Goal: Find specific page/section: Find specific page/section

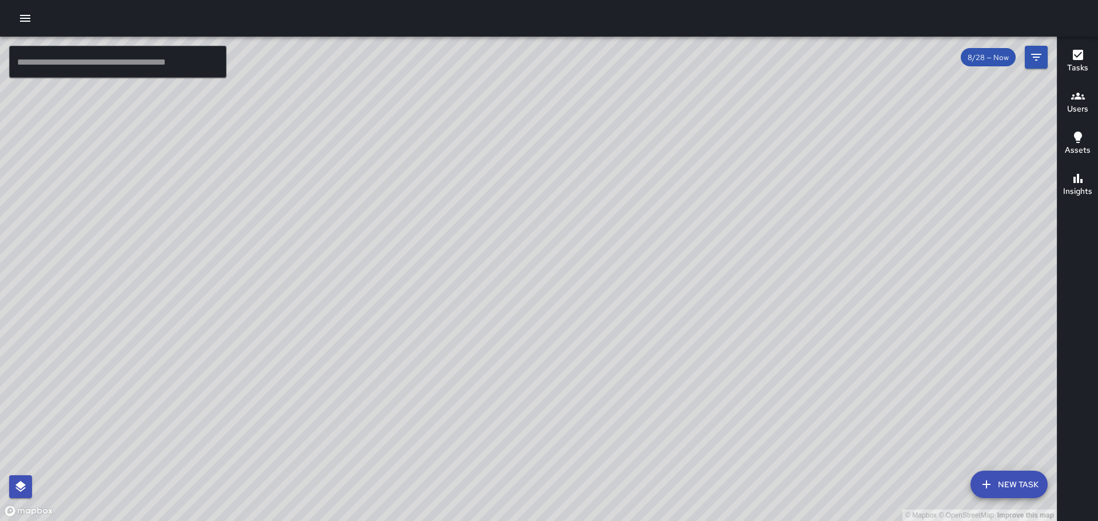
drag, startPoint x: 465, startPoint y: 337, endPoint x: 394, endPoint y: 304, distance: 78.3
click at [394, 304] on div "© Mapbox © OpenStreetMap Improve this map" at bounding box center [528, 279] width 1056 height 484
drag, startPoint x: 397, startPoint y: 335, endPoint x: 401, endPoint y: 363, distance: 28.2
click at [401, 363] on div "© Mapbox © OpenStreetMap Improve this map" at bounding box center [528, 279] width 1056 height 484
click at [1079, 106] on h6 "Users" at bounding box center [1077, 109] width 21 height 13
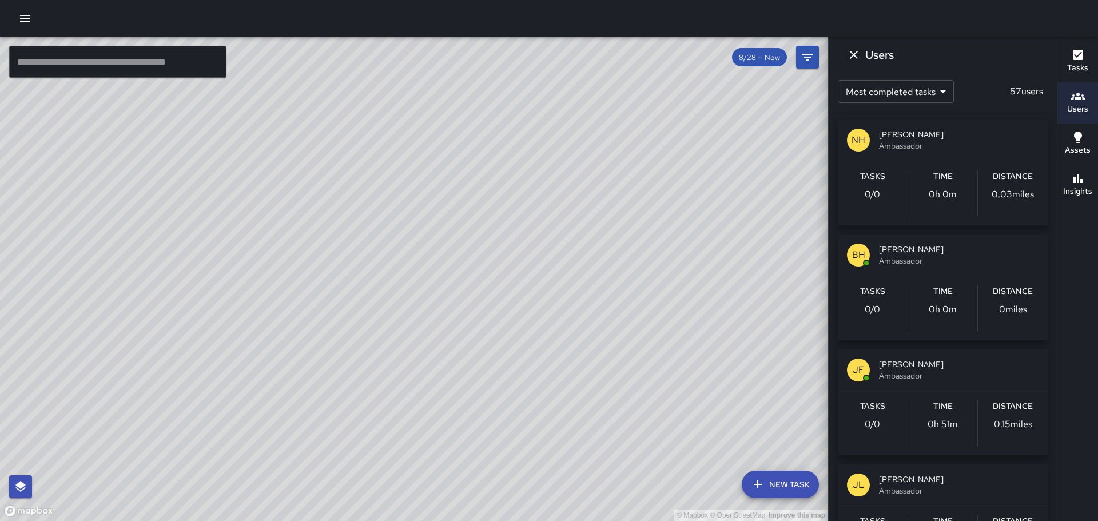
click at [870, 297] on button "BH [PERSON_NAME] Ambassador Tasks 0 / 0 Time 0h 0m Distance 0 miles" at bounding box center [943, 287] width 210 height 106
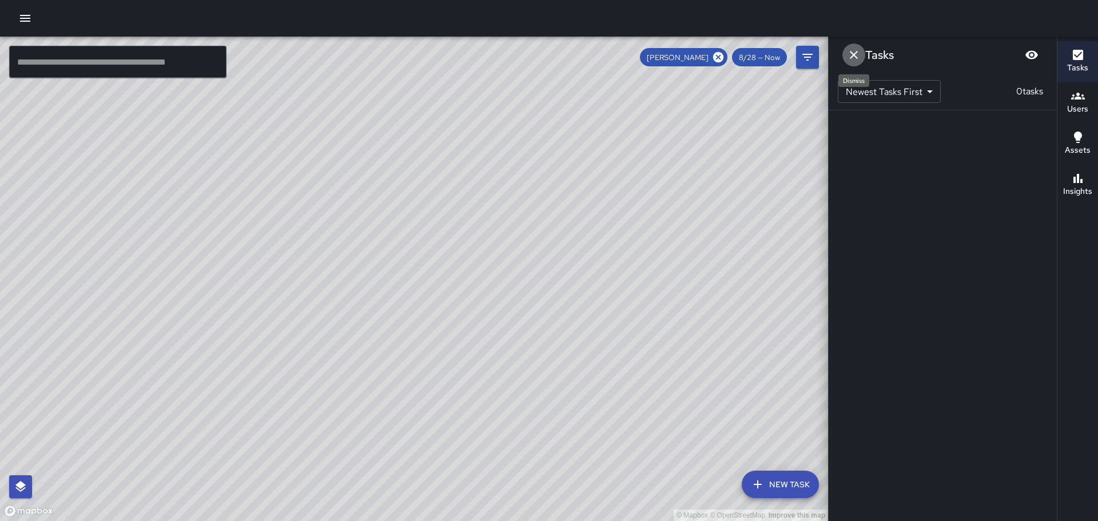
click at [851, 53] on icon "Dismiss" at bounding box center [854, 55] width 14 height 14
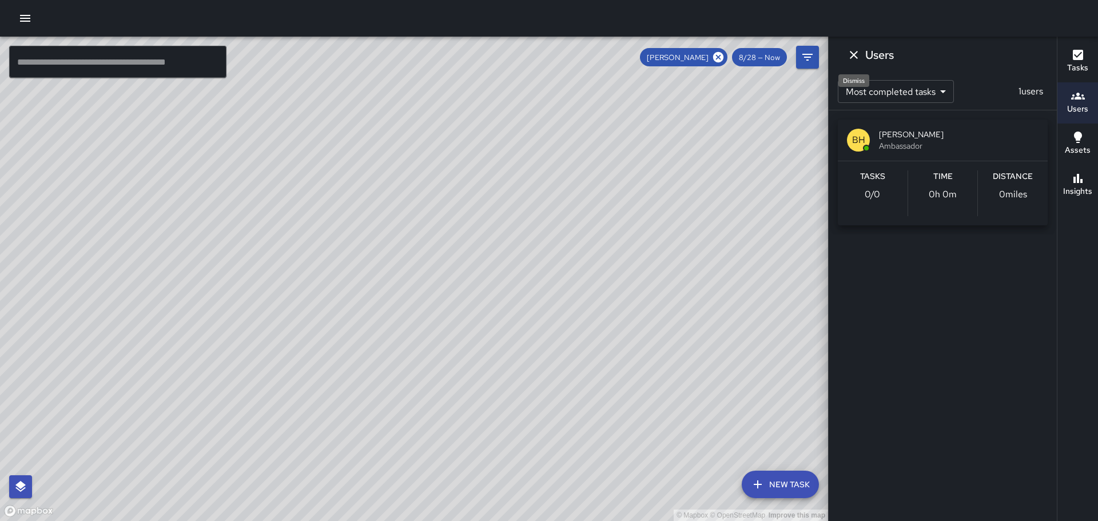
click at [858, 57] on icon "Dismiss" at bounding box center [854, 55] width 14 height 14
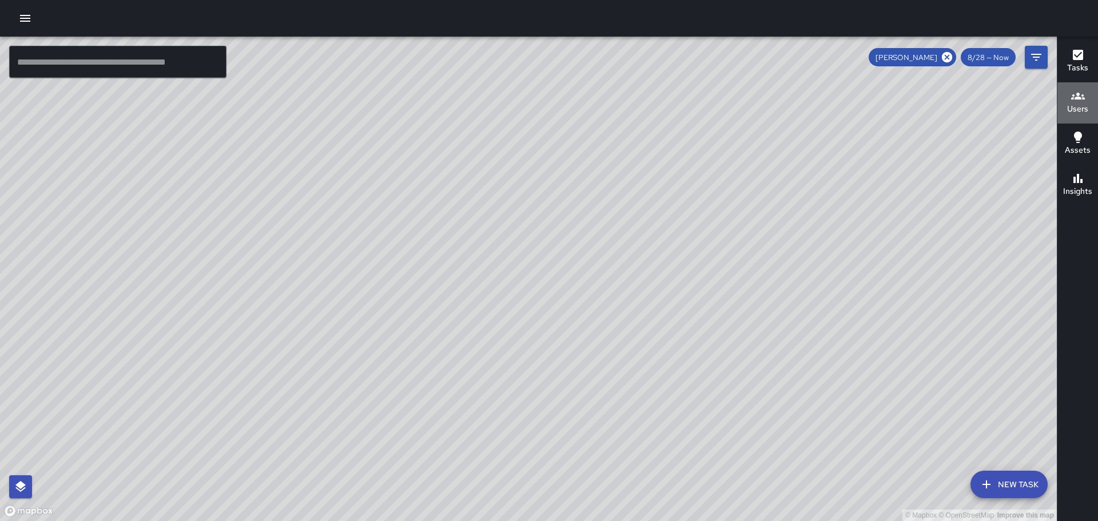
click at [1075, 110] on h6 "Users" at bounding box center [1077, 109] width 21 height 13
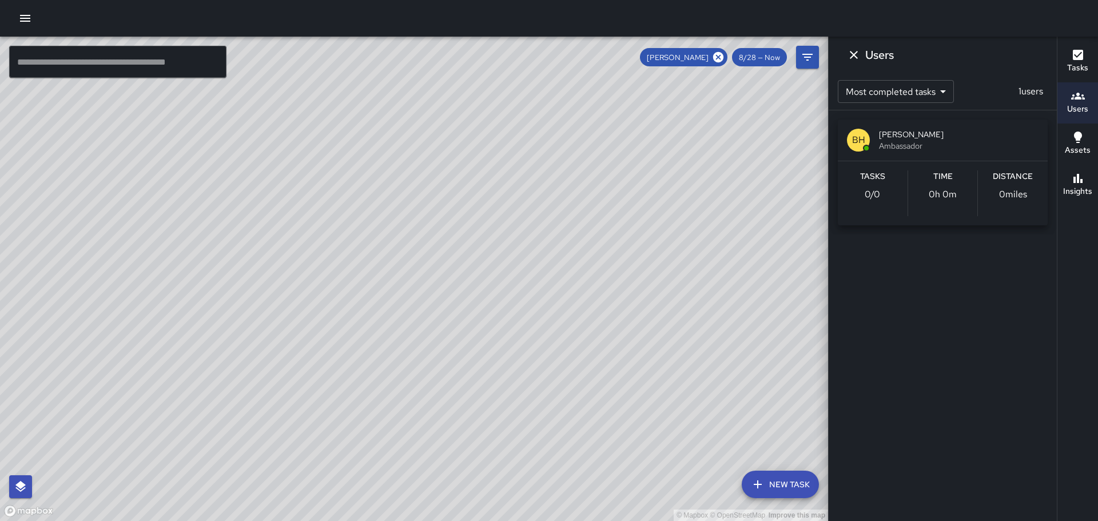
click at [1072, 138] on icon "button" at bounding box center [1078, 137] width 14 height 14
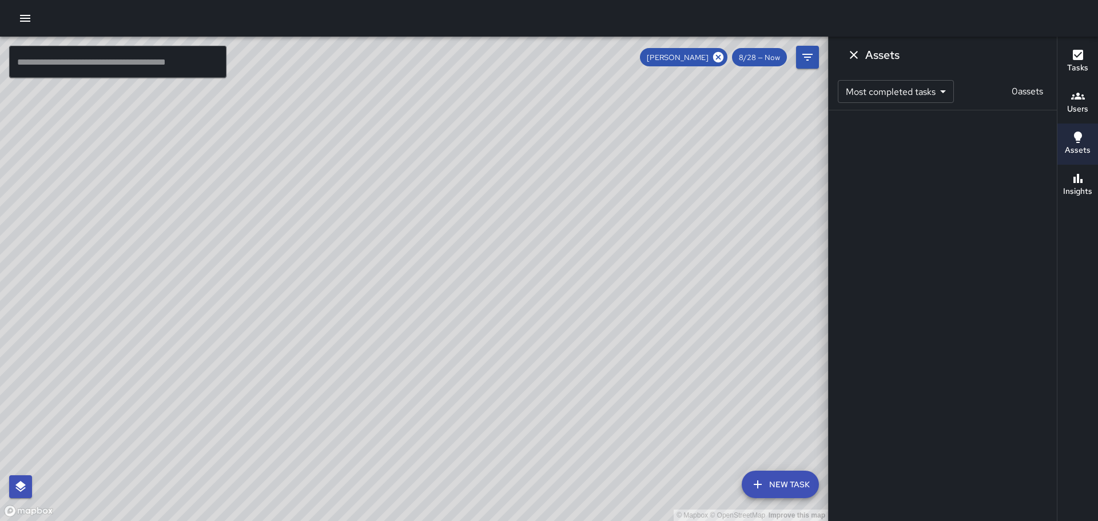
click at [1082, 181] on icon "button" at bounding box center [1077, 178] width 9 height 9
click at [1076, 65] on h6 "Tasks" at bounding box center [1077, 68] width 21 height 13
click at [928, 92] on body "© Mapbox © OpenStreetMap Improve this map ​ New Task [PERSON_NAME] 8/28 — Now M…" at bounding box center [549, 260] width 1098 height 521
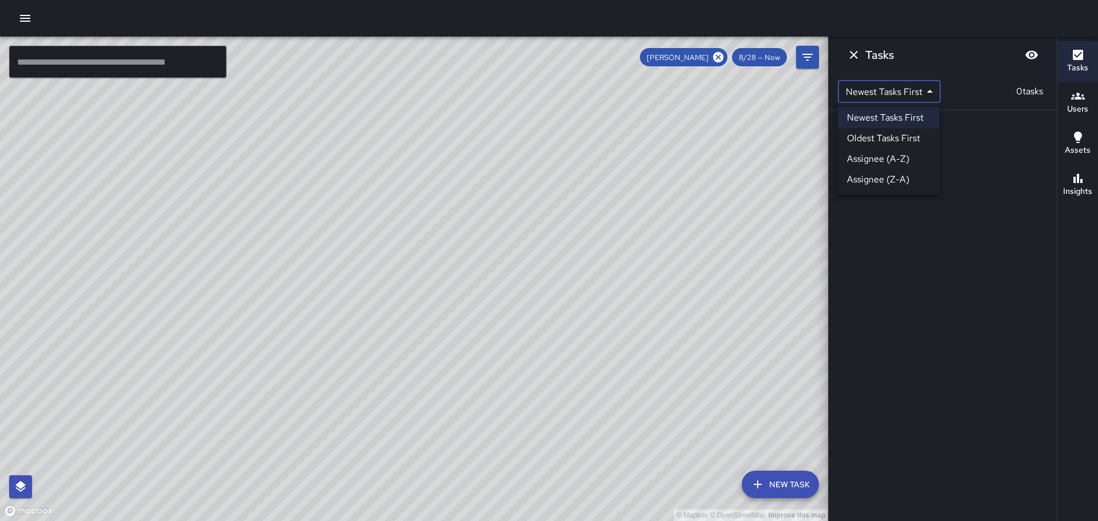
click at [852, 56] on div at bounding box center [549, 260] width 1098 height 521
drag, startPoint x: 413, startPoint y: 324, endPoint x: 446, endPoint y: 337, distance: 35.7
click at [435, 362] on div "© Mapbox © OpenStreetMap Improve this map" at bounding box center [414, 279] width 828 height 484
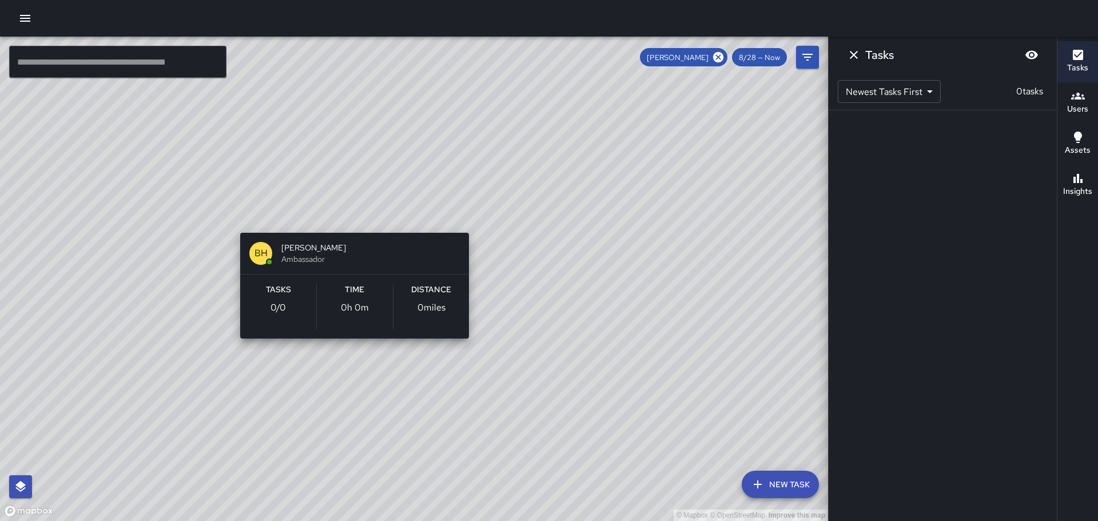
click at [350, 218] on div "© Mapbox © OpenStreetMap Improve this map BH [PERSON_NAME] Ambassador Tasks 0 /…" at bounding box center [414, 279] width 828 height 484
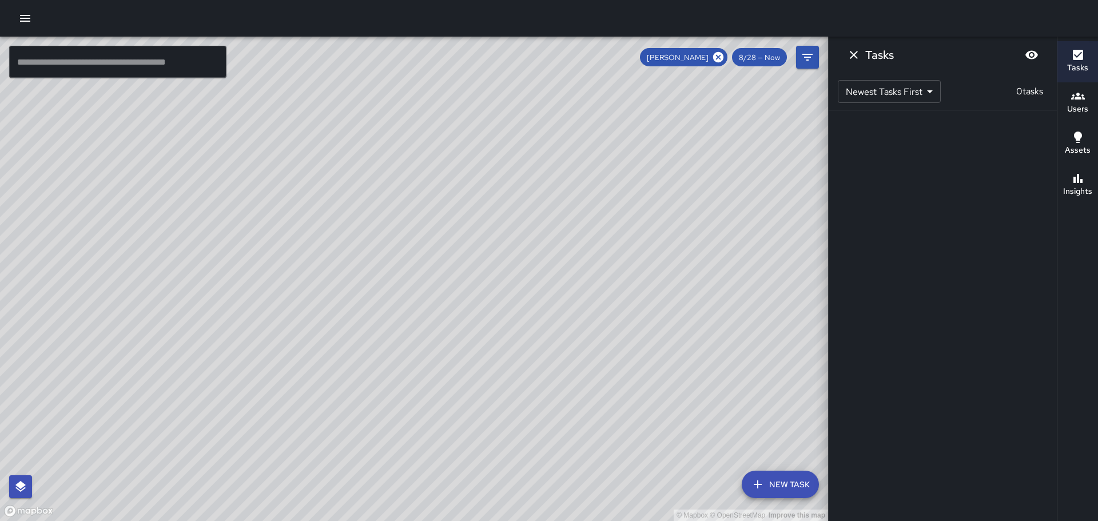
click at [350, 218] on div "© Mapbox © OpenStreetMap Improve this map" at bounding box center [414, 279] width 828 height 484
drag, startPoint x: 230, startPoint y: 231, endPoint x: 284, endPoint y: 402, distance: 179.7
click at [274, 499] on div "© Mapbox © OpenStreetMap Improve this map" at bounding box center [414, 279] width 828 height 484
drag, startPoint x: 264, startPoint y: 320, endPoint x: 232, endPoint y: 159, distance: 163.1
click at [232, 159] on div "© Mapbox © OpenStreetMap Improve this map" at bounding box center [414, 279] width 828 height 484
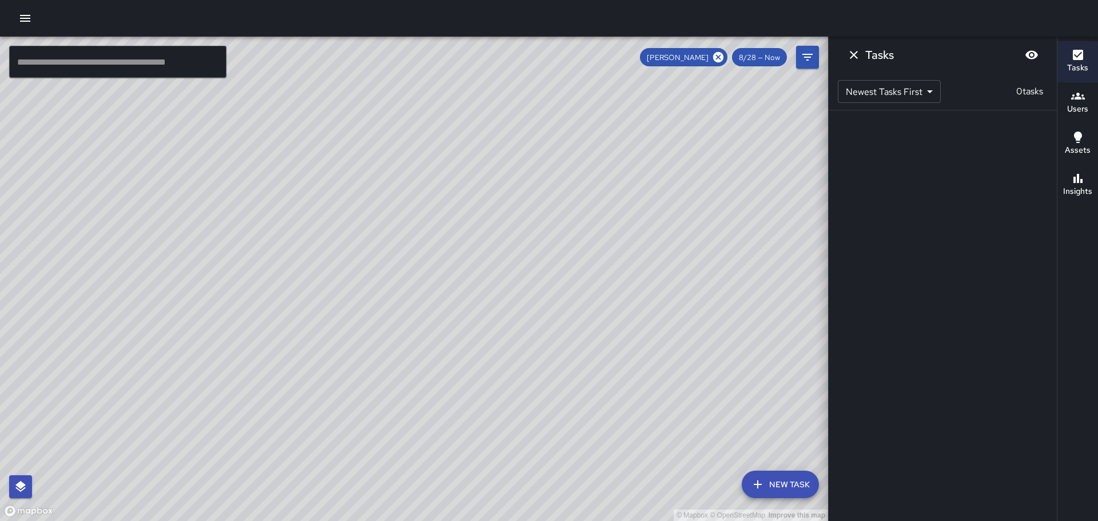
drag, startPoint x: 419, startPoint y: 325, endPoint x: 352, endPoint y: 186, distance: 153.9
click at [316, 137] on div "© Mapbox © OpenStreetMap Improve this map" at bounding box center [414, 279] width 828 height 484
drag, startPoint x: 431, startPoint y: 284, endPoint x: 322, endPoint y: 112, distance: 203.5
click at [323, 113] on div "© Mapbox © OpenStreetMap Improve this map" at bounding box center [414, 279] width 828 height 484
drag, startPoint x: 474, startPoint y: 285, endPoint x: 361, endPoint y: 234, distance: 124.4
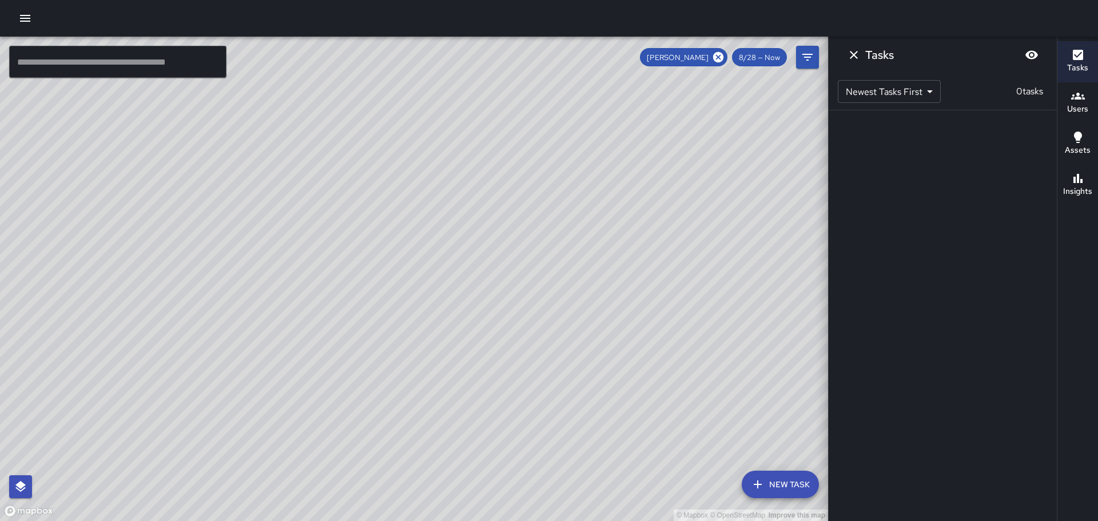
click at [361, 234] on div "© Mapbox © OpenStreetMap Improve this map" at bounding box center [414, 279] width 828 height 484
drag, startPoint x: 572, startPoint y: 534, endPoint x: 585, endPoint y: 537, distance: 13.6
click at [585, 520] on html "© Mapbox © OpenStreetMap Improve this map ​ New Task [PERSON_NAME] 8/28 — Now M…" at bounding box center [549, 260] width 1098 height 521
drag, startPoint x: 386, startPoint y: 358, endPoint x: 619, endPoint y: 548, distance: 299.9
click at [619, 520] on html "© Mapbox © OpenStreetMap Improve this map ​ New Task [PERSON_NAME] 8/28 — Now M…" at bounding box center [549, 260] width 1098 height 521
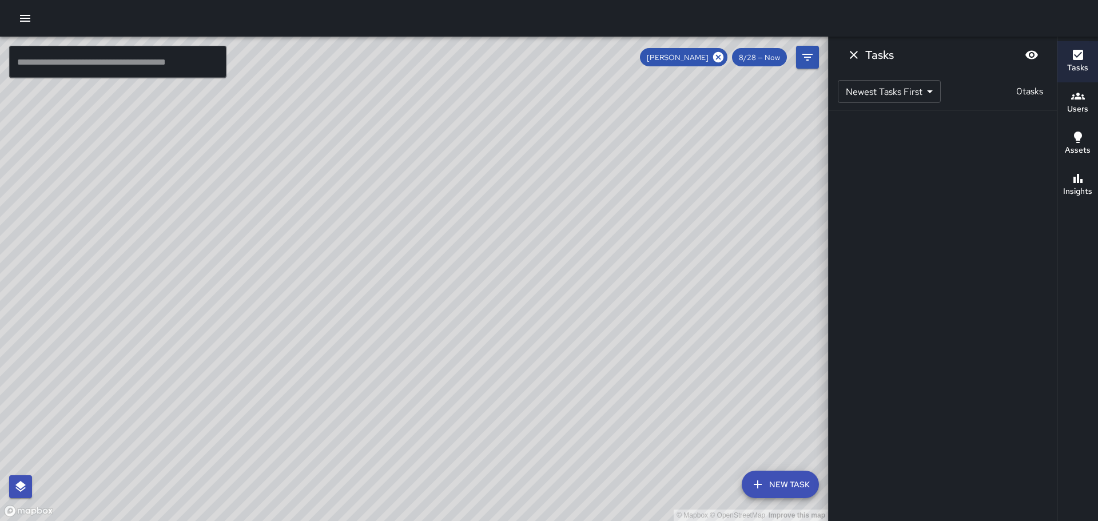
drag, startPoint x: 523, startPoint y: 365, endPoint x: 579, endPoint y: 548, distance: 191.3
click at [579, 520] on html "© Mapbox © OpenStreetMap Improve this map ​ New Task [PERSON_NAME] 8/28 — Now M…" at bounding box center [549, 260] width 1098 height 521
drag, startPoint x: 430, startPoint y: 317, endPoint x: 583, endPoint y: 468, distance: 214.3
click at [588, 490] on div "© Mapbox © OpenStreetMap Improve this map" at bounding box center [414, 279] width 828 height 484
drag, startPoint x: 345, startPoint y: 438, endPoint x: 700, endPoint y: 206, distance: 423.8
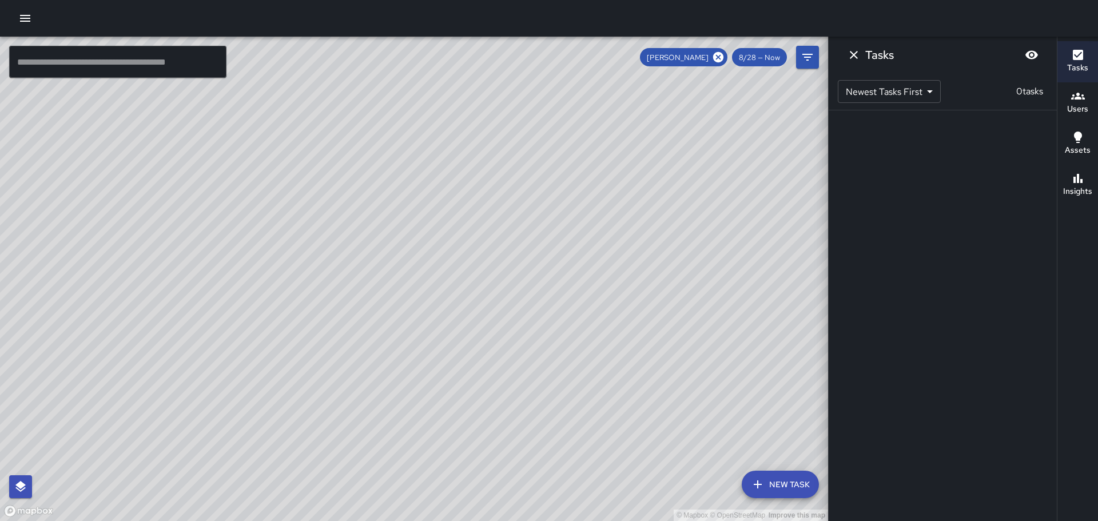
click at [699, 206] on div "© Mapbox © OpenStreetMap Improve this map" at bounding box center [414, 279] width 828 height 484
drag, startPoint x: 533, startPoint y: 275, endPoint x: 822, endPoint y: 434, distance: 330.1
click at [822, 432] on div "© Mapbox © OpenStreetMap Improve this map" at bounding box center [414, 279] width 828 height 484
drag, startPoint x: 594, startPoint y: 407, endPoint x: 595, endPoint y: 432, distance: 24.6
click at [595, 432] on div "© Mapbox © OpenStreetMap Improve this map" at bounding box center [414, 279] width 828 height 484
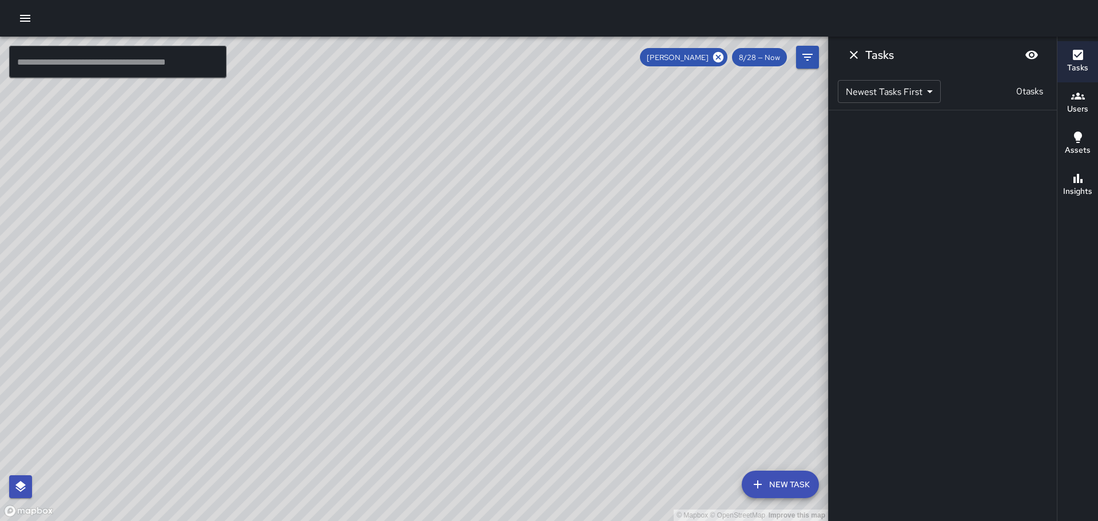
drag, startPoint x: 586, startPoint y: 414, endPoint x: 512, endPoint y: 100, distance: 322.4
click at [512, 100] on div "© Mapbox © OpenStreetMap Improve this map" at bounding box center [414, 279] width 828 height 484
drag, startPoint x: 558, startPoint y: 244, endPoint x: 505, endPoint y: 89, distance: 163.6
click at [504, 82] on div "© Mapbox © OpenStreetMap Improve this map" at bounding box center [414, 279] width 828 height 484
drag, startPoint x: 726, startPoint y: 229, endPoint x: 1, endPoint y: 369, distance: 738.3
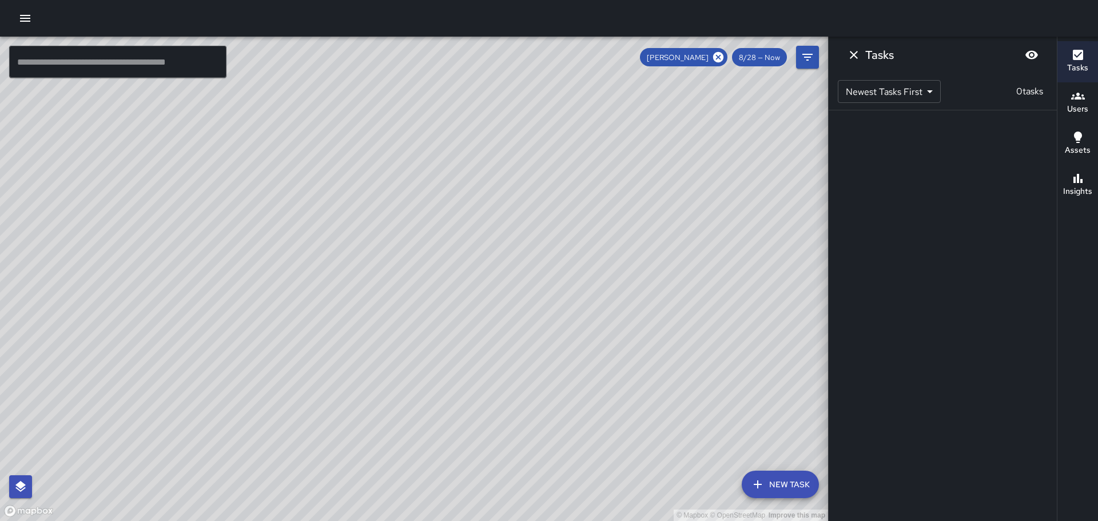
click at [4, 379] on div "© Mapbox © OpenStreetMap Improve this map" at bounding box center [414, 279] width 828 height 484
drag, startPoint x: 428, startPoint y: 396, endPoint x: 359, endPoint y: 440, distance: 81.5
click at [359, 440] on div "© Mapbox © OpenStreetMap Improve this map" at bounding box center [414, 279] width 828 height 484
drag, startPoint x: 360, startPoint y: 420, endPoint x: 362, endPoint y: 470, distance: 50.4
click at [362, 470] on div "© Mapbox © OpenStreetMap Improve this map" at bounding box center [414, 279] width 828 height 484
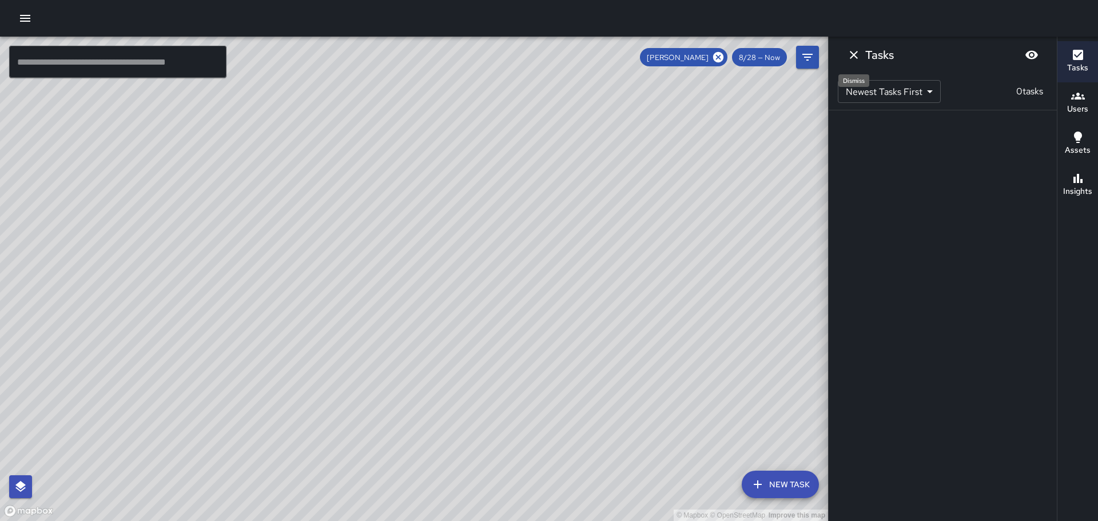
click at [853, 57] on icon "Dismiss" at bounding box center [854, 55] width 14 height 14
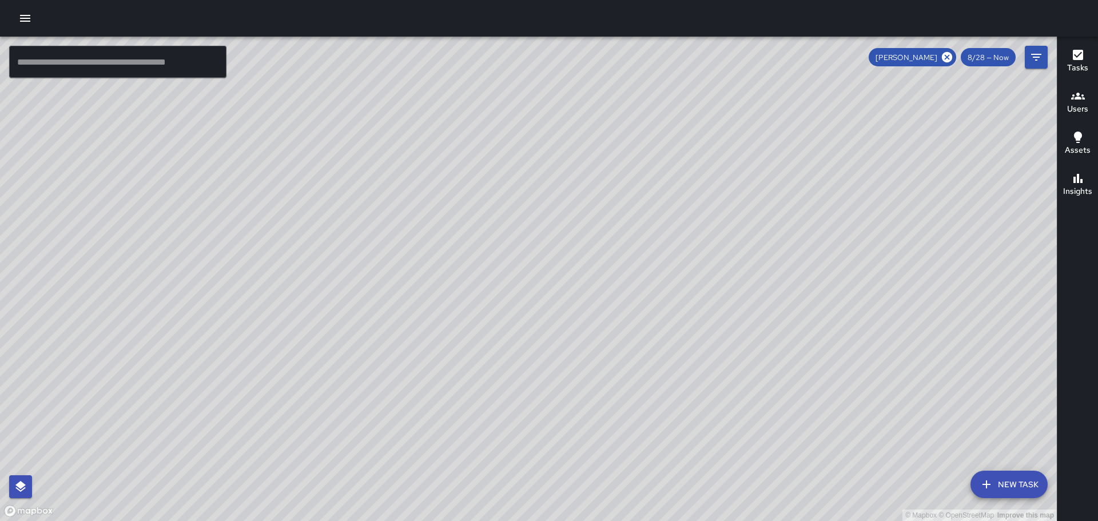
drag, startPoint x: 449, startPoint y: 353, endPoint x: 508, endPoint y: 125, distance: 235.6
click at [508, 115] on div "© Mapbox © OpenStreetMap Improve this map" at bounding box center [528, 279] width 1056 height 484
drag, startPoint x: 513, startPoint y: 242, endPoint x: 405, endPoint y: 134, distance: 152.0
click at [406, 135] on div "© Mapbox © OpenStreetMap Improve this map" at bounding box center [528, 279] width 1056 height 484
drag, startPoint x: 773, startPoint y: 320, endPoint x: 745, endPoint y: 302, distance: 33.3
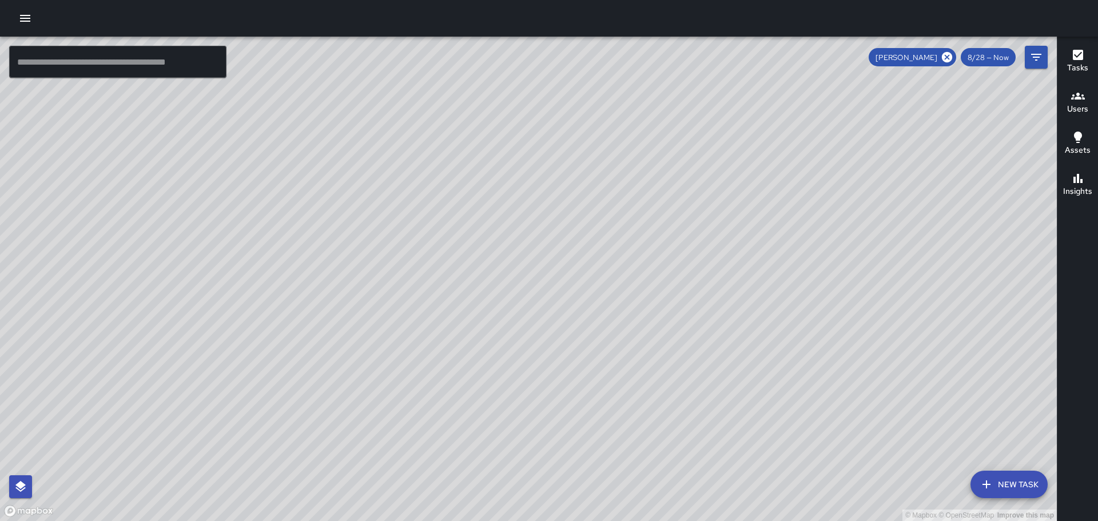
click at [745, 302] on div "© Mapbox © OpenStreetMap Improve this map" at bounding box center [528, 279] width 1056 height 484
click at [950, 54] on icon at bounding box center [947, 57] width 10 height 10
drag, startPoint x: 727, startPoint y: 218, endPoint x: 796, endPoint y: 278, distance: 91.6
click at [796, 278] on div "© Mapbox © OpenStreetMap Improve this map" at bounding box center [528, 279] width 1056 height 484
drag, startPoint x: 293, startPoint y: 268, endPoint x: 322, endPoint y: 310, distance: 51.1
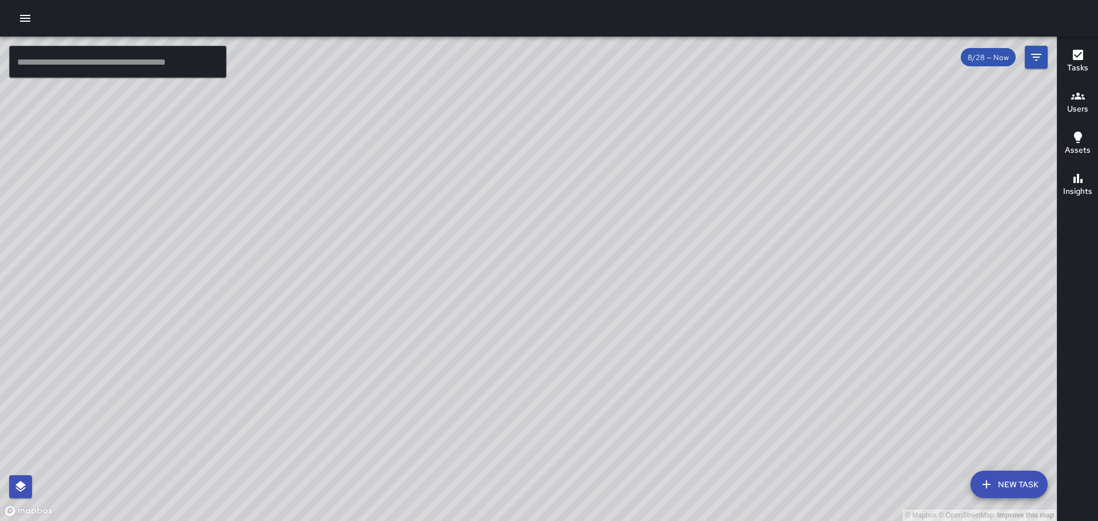
click at [322, 310] on div "© Mapbox © OpenStreetMap Improve this map" at bounding box center [528, 279] width 1056 height 484
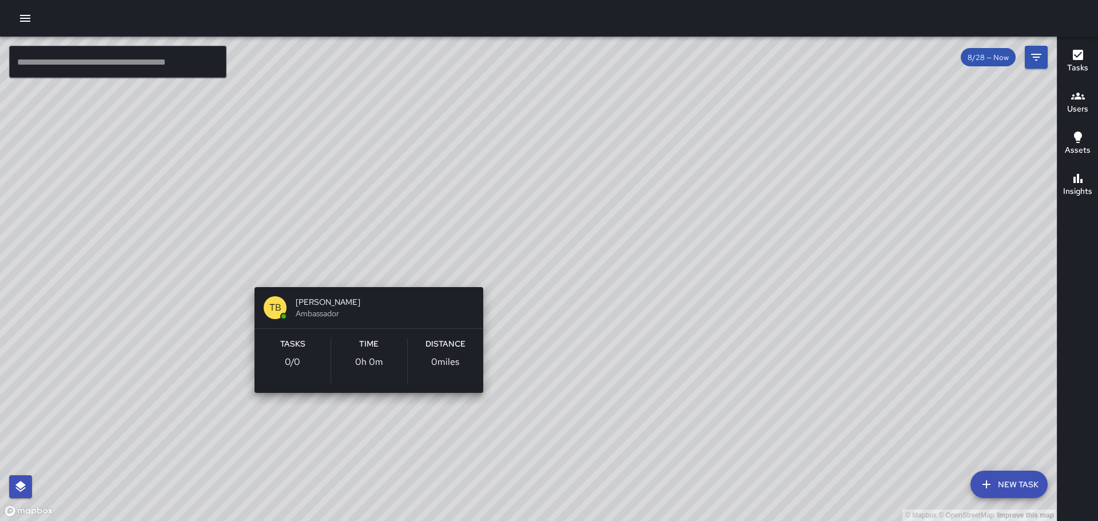
click at [363, 269] on div "© Mapbox © OpenStreetMap Improve this map TB [PERSON_NAME] Ambassador Tasks 0 /…" at bounding box center [528, 279] width 1056 height 484
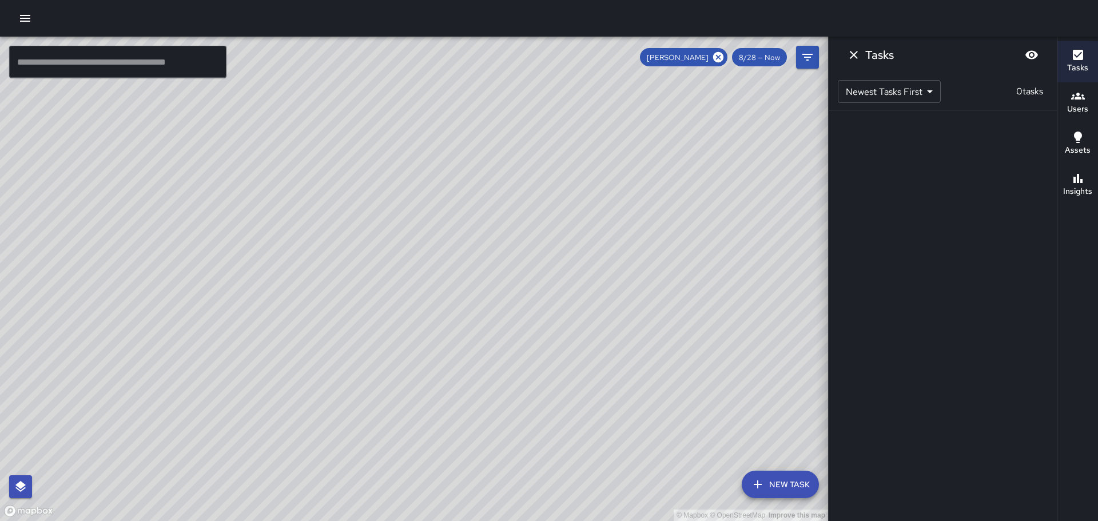
drag, startPoint x: 386, startPoint y: 264, endPoint x: 727, endPoint y: 266, distance: 340.7
click at [727, 266] on div "© Mapbox © OpenStreetMap Improve this map" at bounding box center [414, 279] width 828 height 484
drag, startPoint x: 524, startPoint y: 315, endPoint x: 484, endPoint y: 361, distance: 61.1
click at [484, 365] on div "© Mapbox © OpenStreetMap Improve this map" at bounding box center [414, 279] width 828 height 484
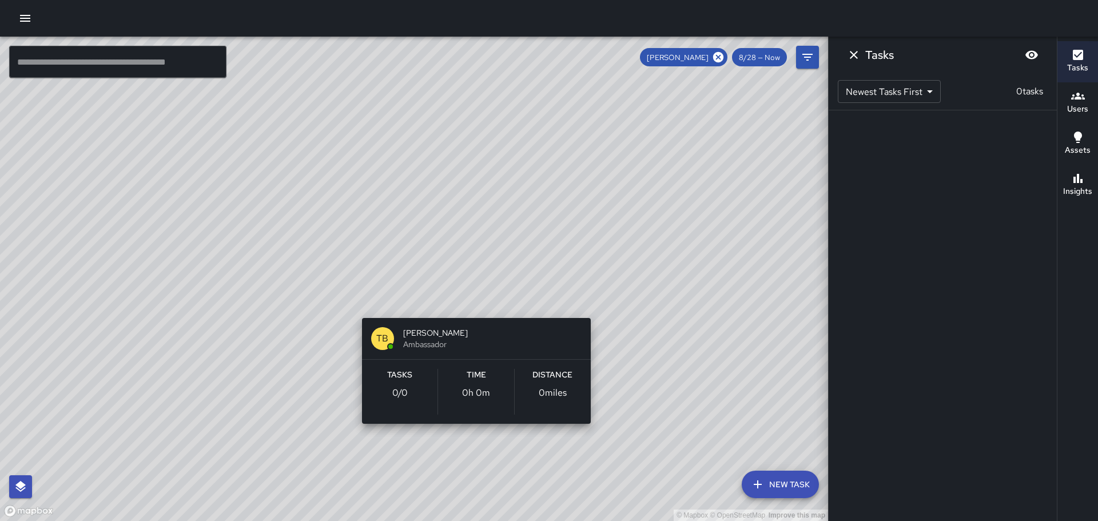
click at [473, 294] on div "© Mapbox © OpenStreetMap Improve this map TB [PERSON_NAME] Ambassador Tasks 0 /…" at bounding box center [414, 279] width 828 height 484
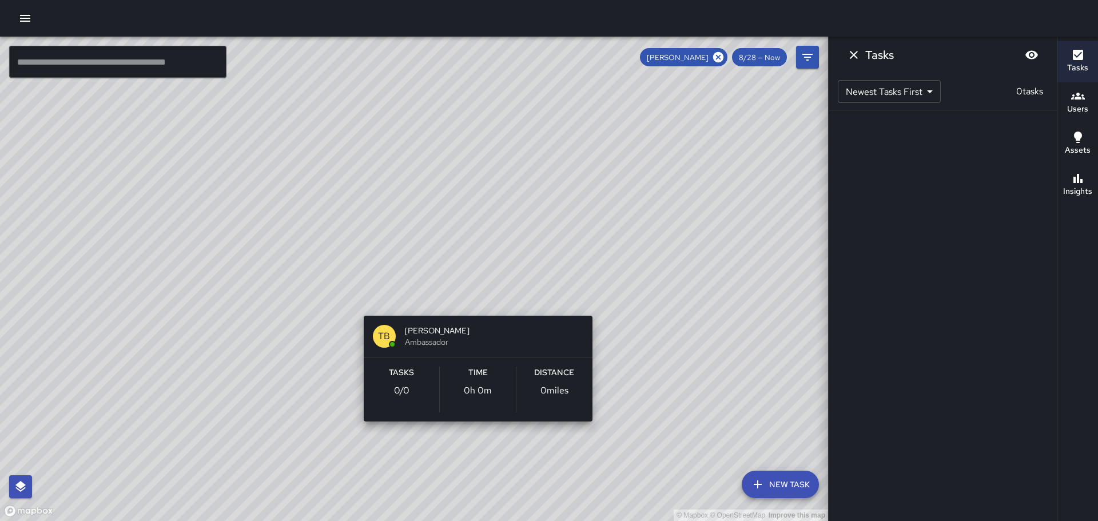
click at [473, 294] on div "© Mapbox © OpenStreetMap Improve this map TB [PERSON_NAME] Ambassador Tasks 0 /…" at bounding box center [414, 279] width 828 height 484
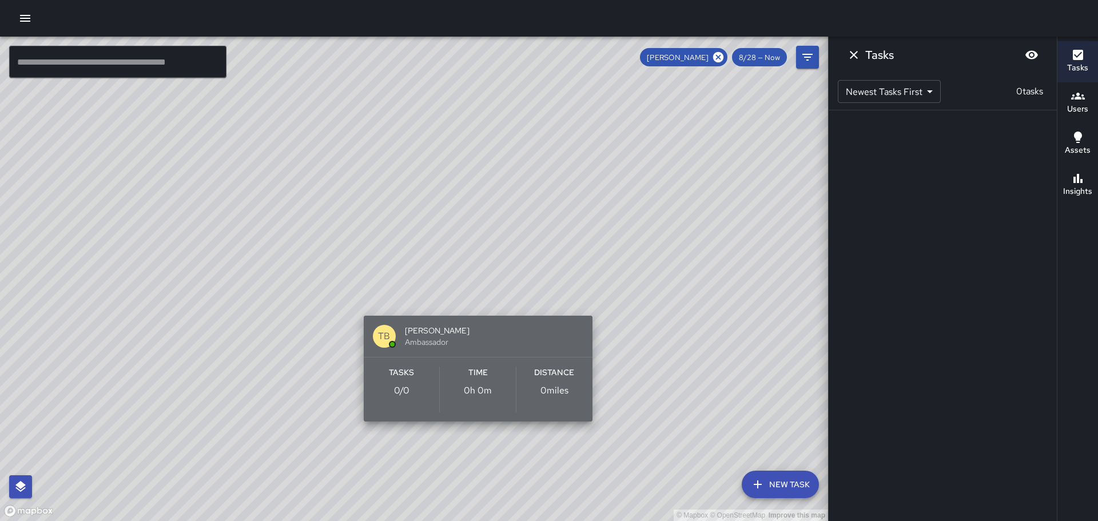
click at [549, 378] on h6 "Distance" at bounding box center [554, 372] width 40 height 13
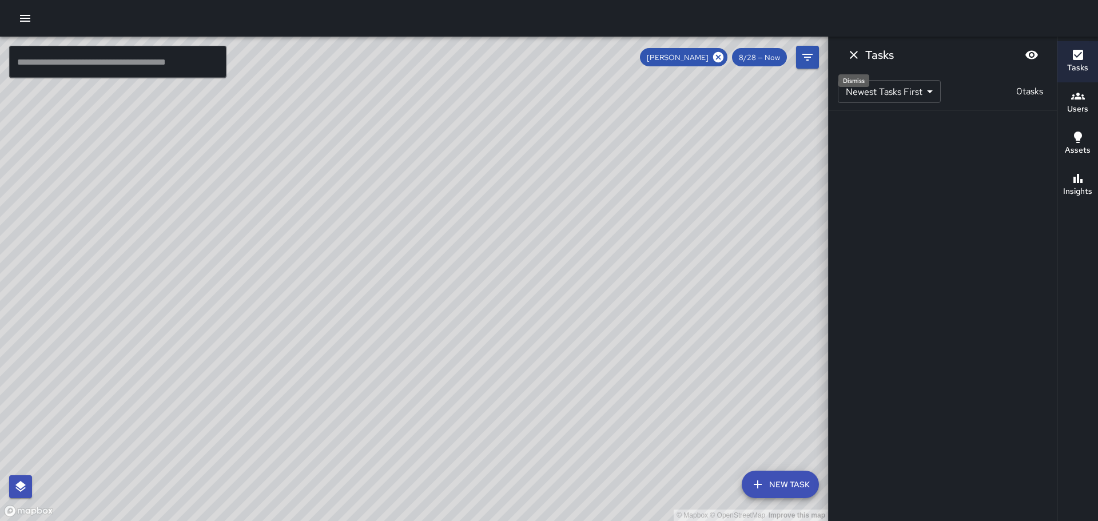
click at [852, 55] on icon "Dismiss" at bounding box center [854, 55] width 14 height 14
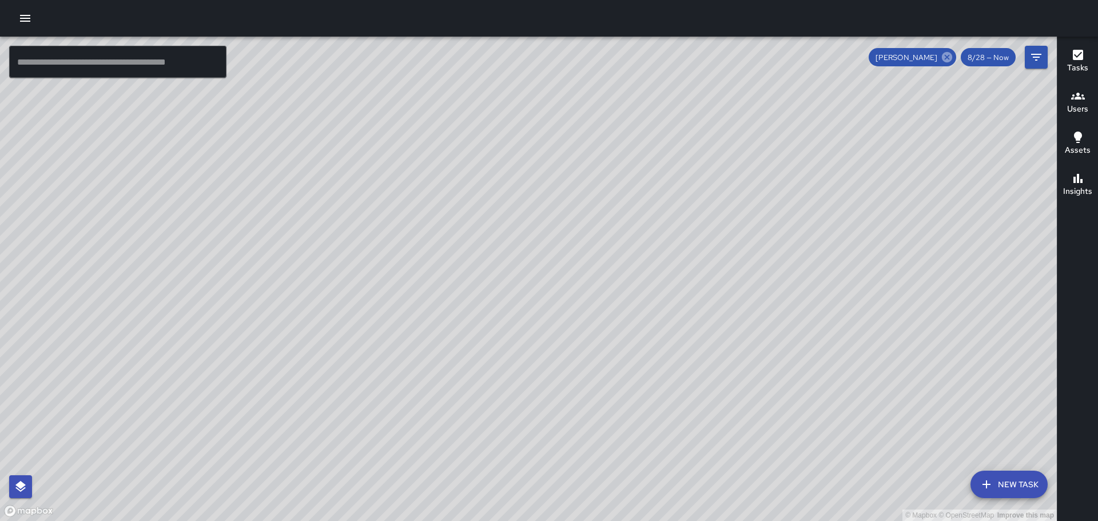
click at [946, 57] on icon at bounding box center [947, 57] width 10 height 10
drag, startPoint x: 703, startPoint y: 246, endPoint x: 591, endPoint y: 317, distance: 133.1
click at [591, 319] on div "© Mapbox © OpenStreetMap Improve this map" at bounding box center [528, 279] width 1056 height 484
